Goal: Communication & Community: Answer question/provide support

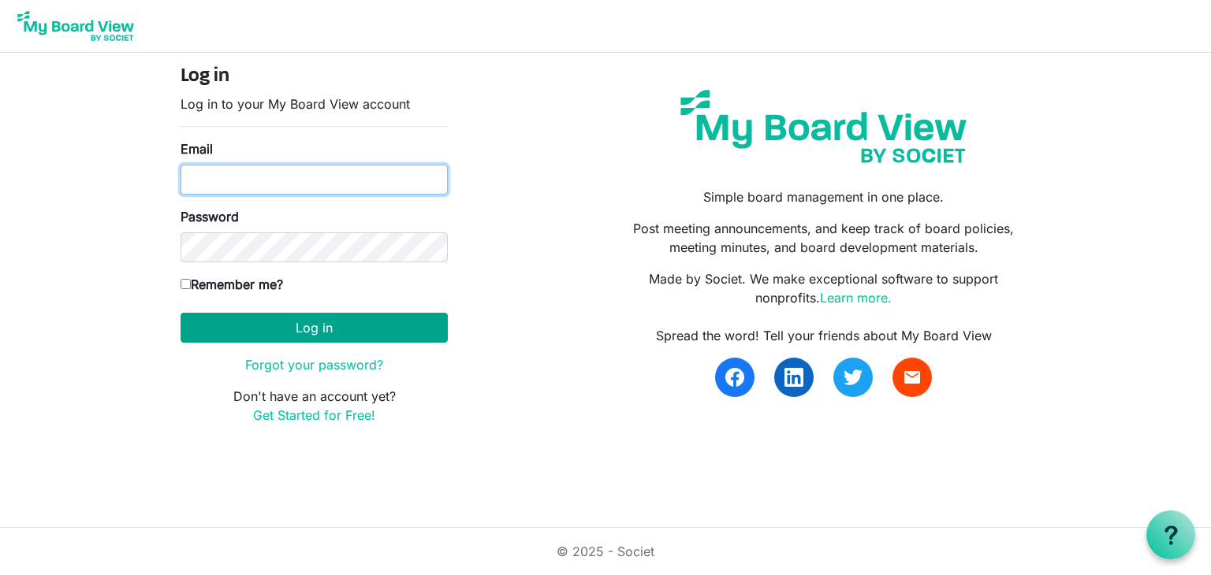
type input "[EMAIL_ADDRESS][DOMAIN_NAME]"
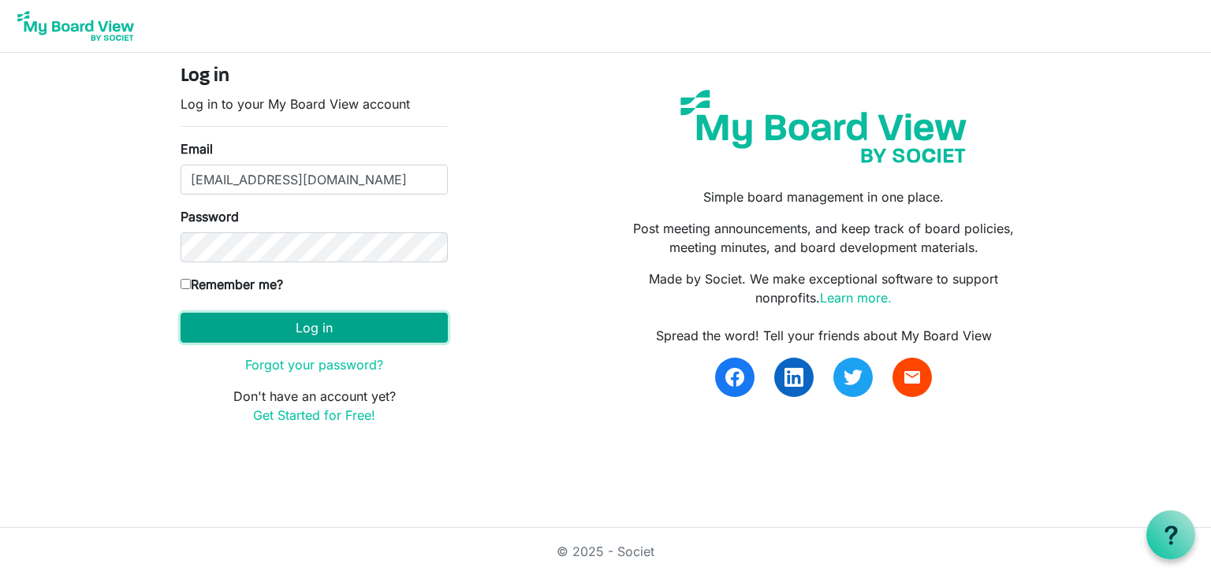
click at [306, 322] on button "Log in" at bounding box center [314, 328] width 267 height 30
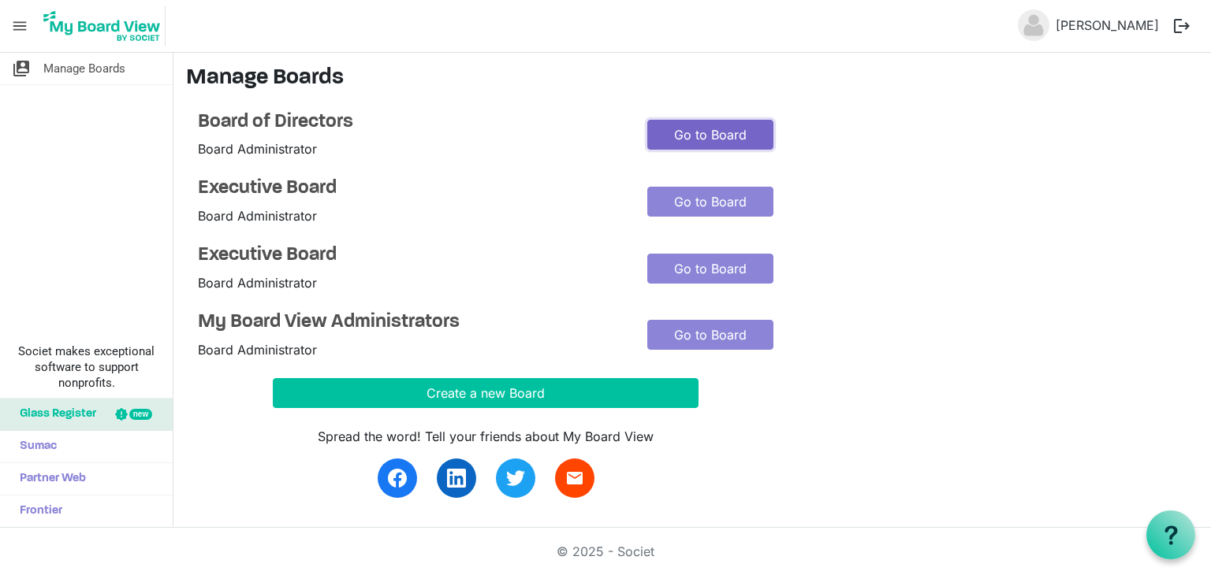
click at [682, 137] on link "Go to Board" at bounding box center [710, 135] width 126 height 30
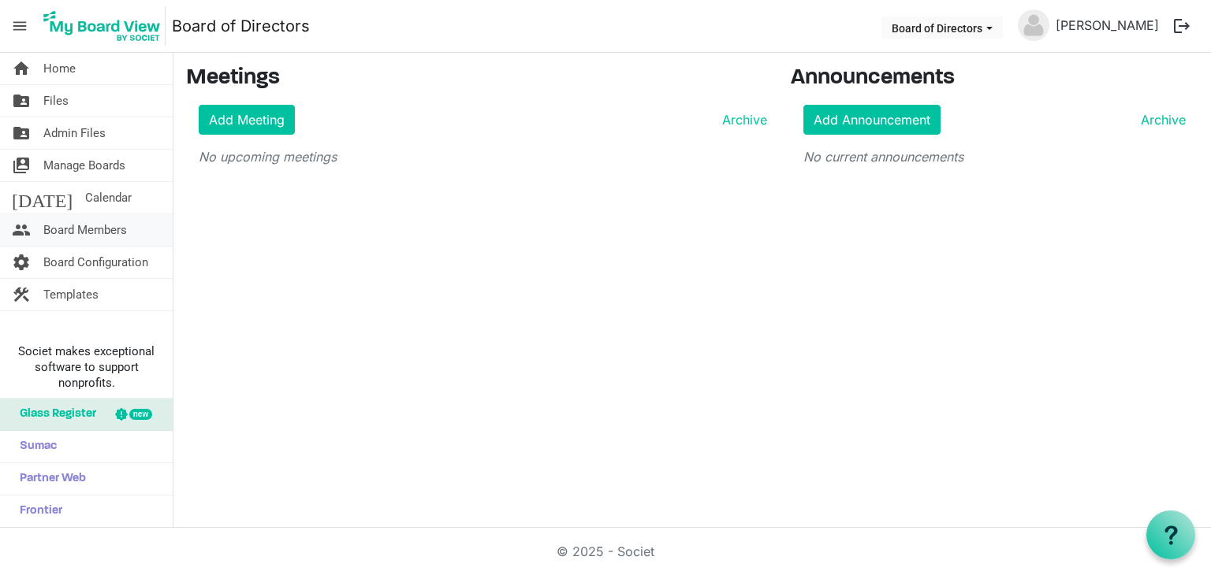
click at [91, 228] on span "Board Members" at bounding box center [85, 230] width 84 height 32
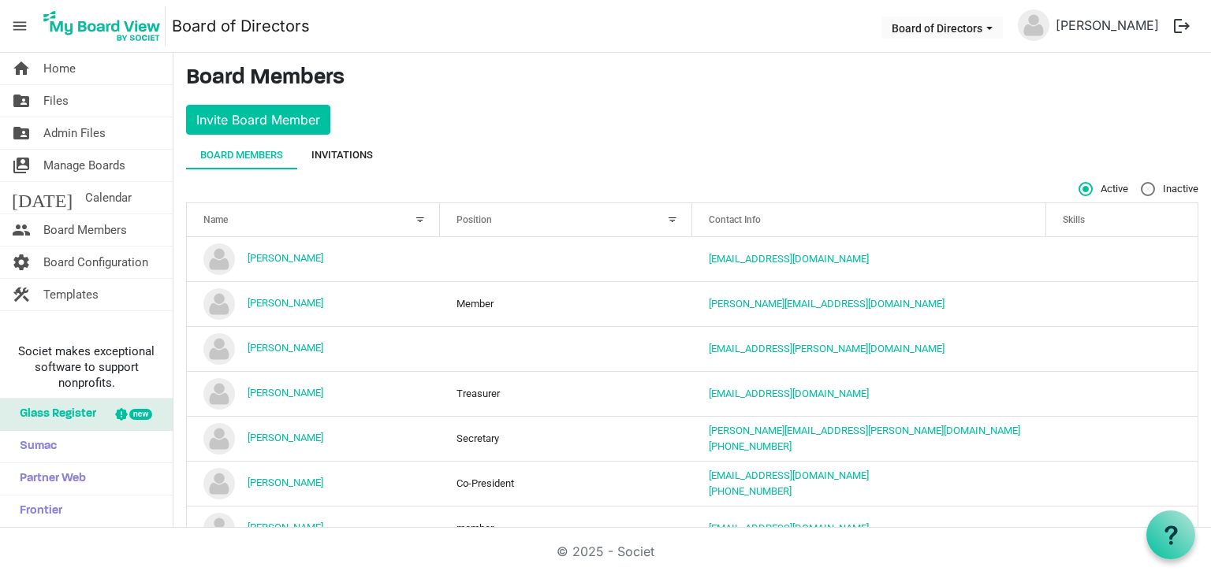
click at [370, 158] on div "Invitations" at bounding box center [341, 155] width 61 height 16
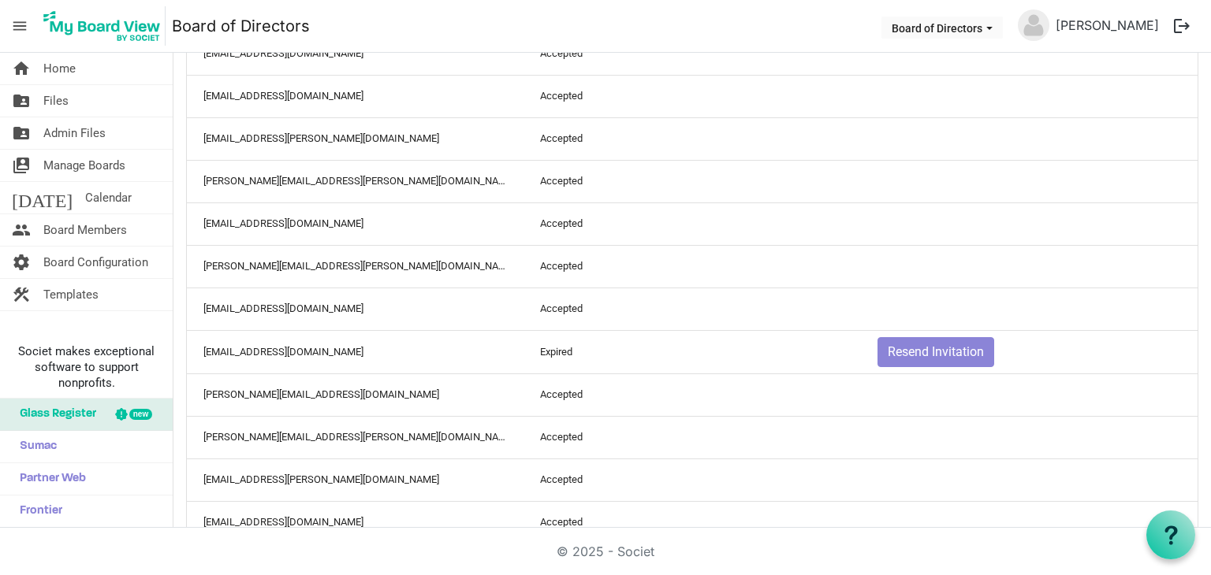
scroll to position [1589, 0]
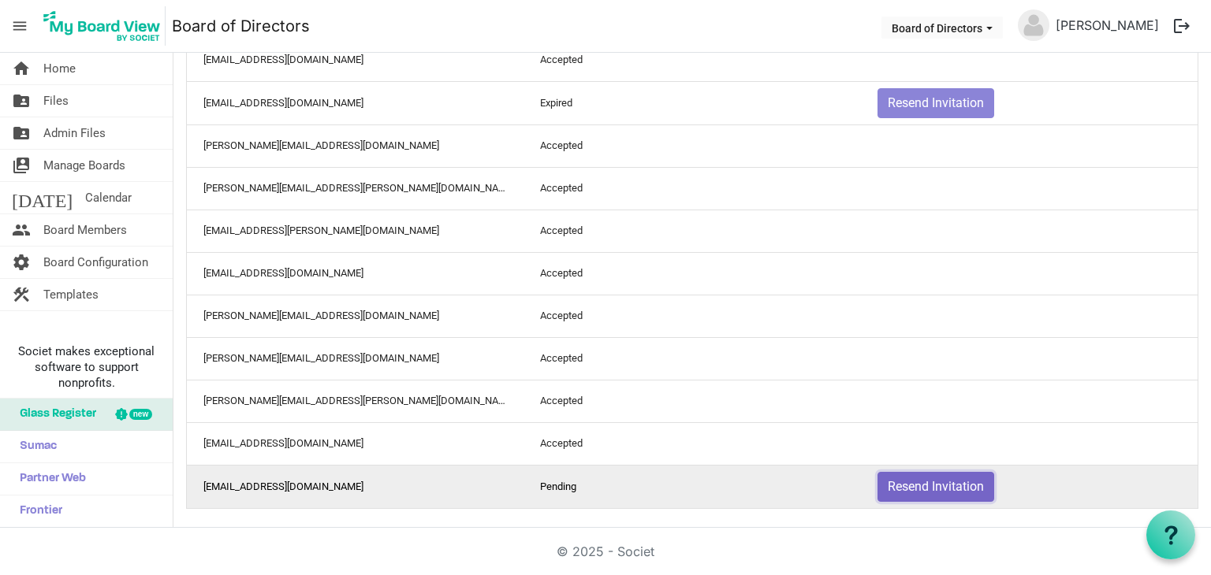
click at [925, 480] on button "Resend Invitation" at bounding box center [935, 487] width 117 height 30
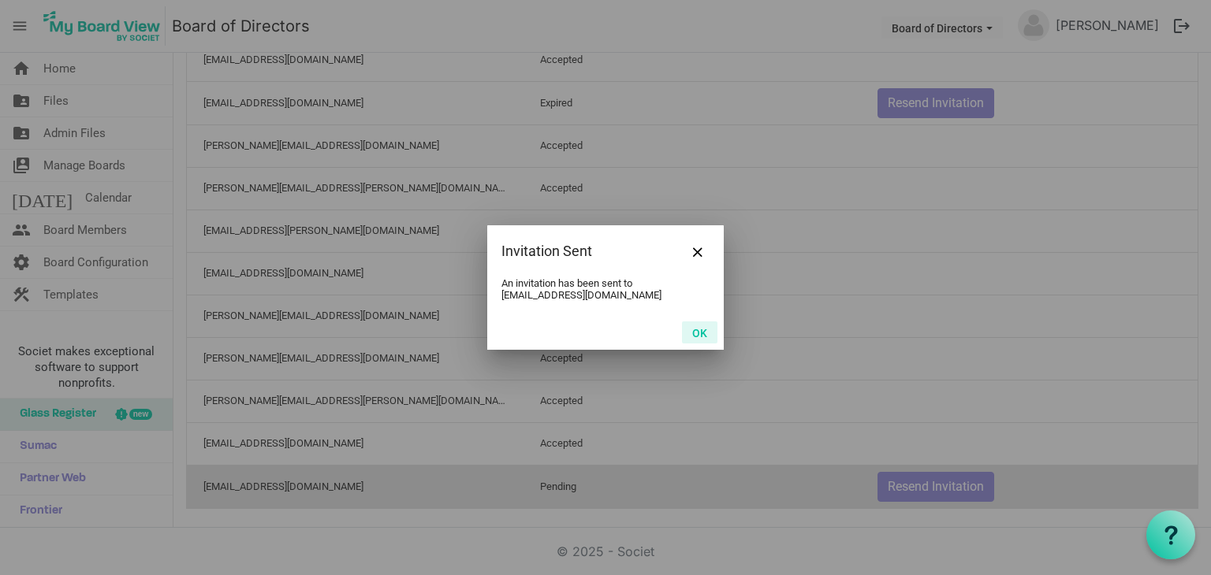
click at [697, 336] on button "OK" at bounding box center [699, 333] width 35 height 22
